Goal: Task Accomplishment & Management: Use online tool/utility

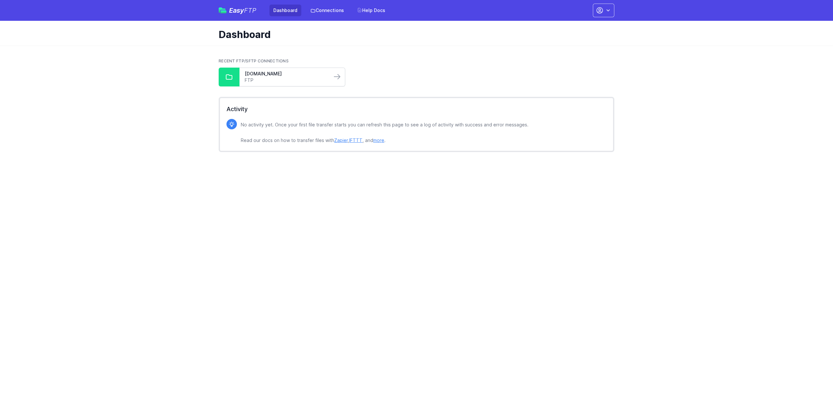
click at [277, 78] on link "FTP" at bounding box center [286, 80] width 82 height 7
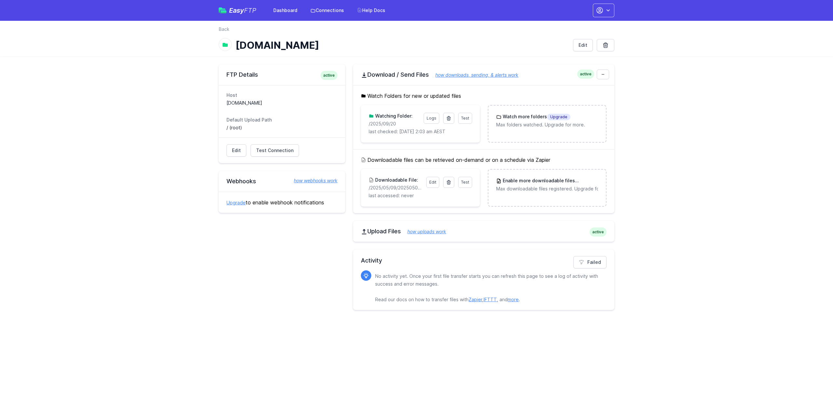
drag, startPoint x: 404, startPoint y: 126, endPoint x: 366, endPoint y: 124, distance: 38.1
click at [366, 124] on div "Test Logs Watching Folder: /2025/09/20 last checked: 9/21/2025 2:03 am AEST" at bounding box center [420, 124] width 119 height 38
copy p "/2025/09/20"
click at [452, 118] on link at bounding box center [448, 118] width 11 height 11
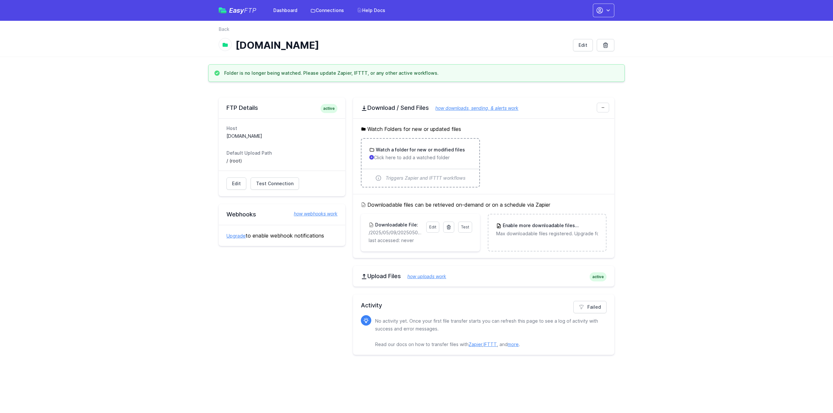
click at [409, 152] on h3 "Watch a folder for new or modified files" at bounding box center [419, 150] width 90 height 7
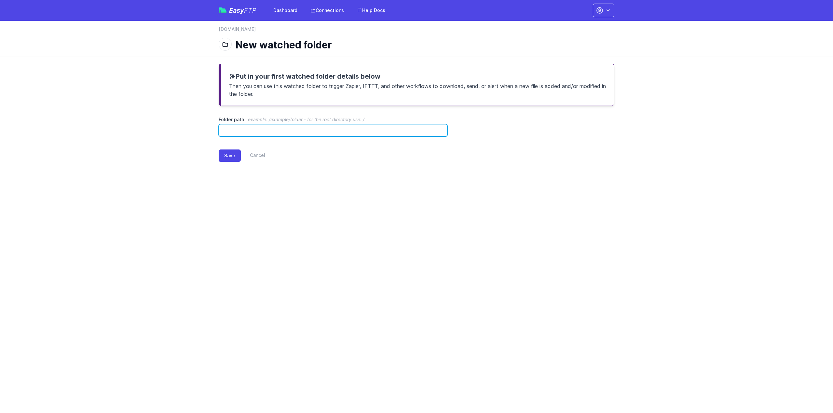
click at [304, 134] on input "Folder path example: /example/folder - for the root directory use: /" at bounding box center [333, 130] width 229 height 12
paste input "**********"
type input "**********"
click at [216, 159] on div "**********" at bounding box center [416, 118] width 416 height 124
click at [222, 156] on button "Save" at bounding box center [230, 156] width 22 height 12
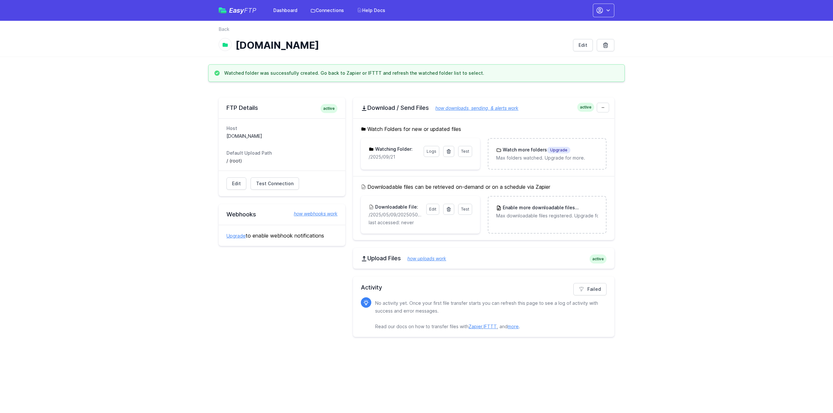
drag, startPoint x: 392, startPoint y: 156, endPoint x: 347, endPoint y: 155, distance: 44.9
click at [347, 155] on div "FTP Details active Host [DOMAIN_NAME] Default Upload Path / (root) Edit Test Co…" at bounding box center [416, 218] width 395 height 240
click at [391, 157] on p "/2025/09/21" at bounding box center [393, 157] width 51 height 7
click at [394, 157] on p "/2025/09/21" at bounding box center [393, 157] width 51 height 7
drag, startPoint x: 397, startPoint y: 157, endPoint x: 368, endPoint y: 157, distance: 28.3
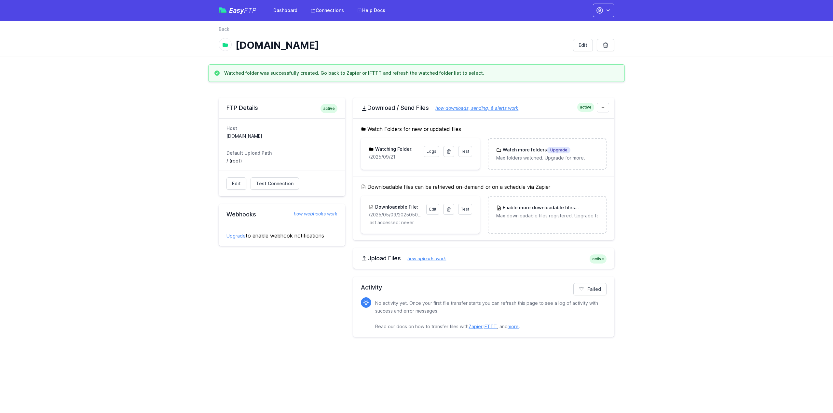
click at [368, 157] on p "/2025/09/21" at bounding box center [393, 157] width 51 height 7
copy p "/2025/09/21"
click at [466, 153] on span "Test" at bounding box center [465, 151] width 8 height 5
